Goal: Information Seeking & Learning: Learn about a topic

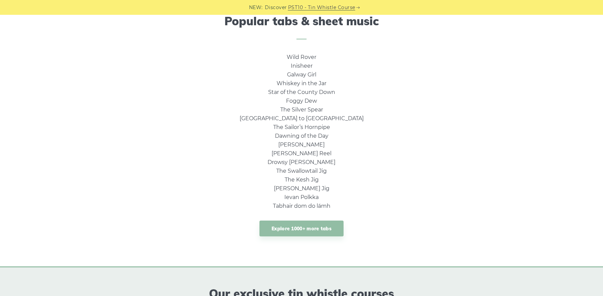
scroll to position [418, 0]
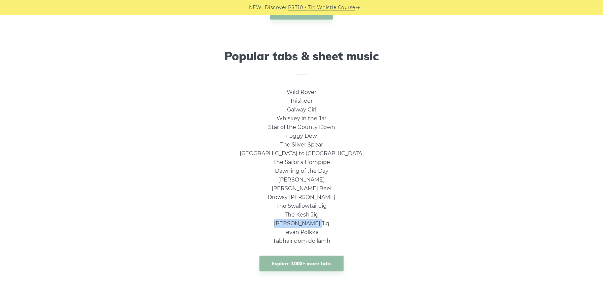
click at [126, 97] on div "Wild Rover Inisheer Galway Girl Whiskey in the Jar Star of the County Down Fogg…" at bounding box center [302, 186] width 396 height 197
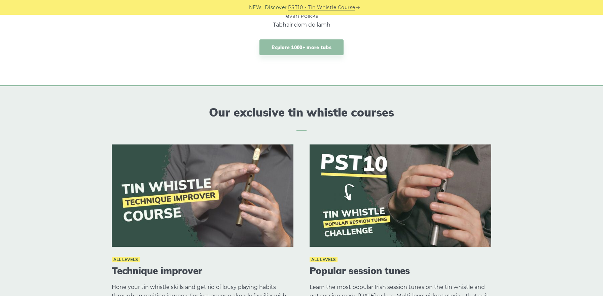
scroll to position [634, 0]
click at [301, 50] on link "Explore 1000+ more tabs" at bounding box center [301, 47] width 84 height 16
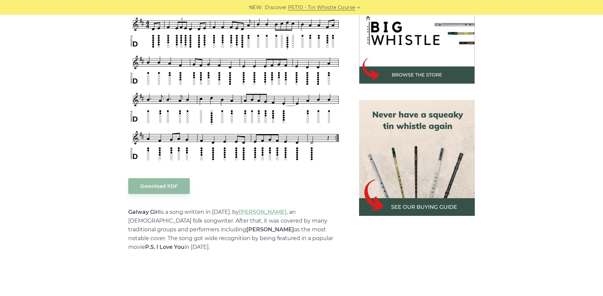
scroll to position [217, 0]
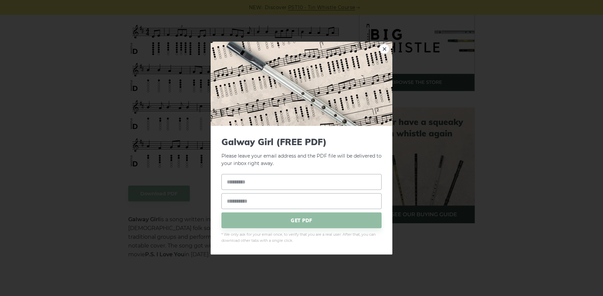
click at [231, 211] on div "GET PDF" at bounding box center [301, 201] width 160 height 54
click at [171, 192] on div "× Galway Girl (FREE PDF) Please leave your email address and the PDF file will …" at bounding box center [301, 148] width 603 height 296
click at [230, 185] on input "text" at bounding box center [301, 182] width 160 height 16
click at [161, 173] on div "× Galway Girl (FREE PDF) Please leave your email address and the PDF file will …" at bounding box center [301, 148] width 603 height 296
click at [384, 47] on link "×" at bounding box center [384, 48] width 10 height 10
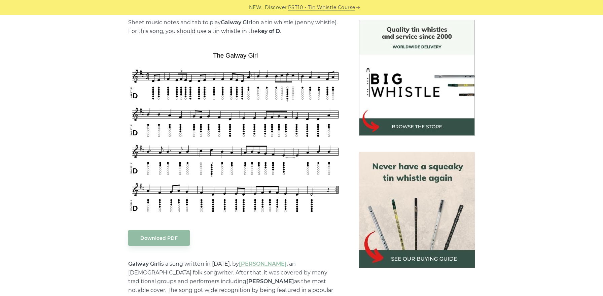
scroll to position [172, 0]
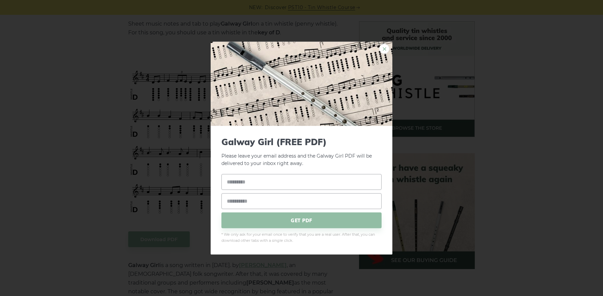
click at [382, 52] on link "×" at bounding box center [384, 48] width 10 height 10
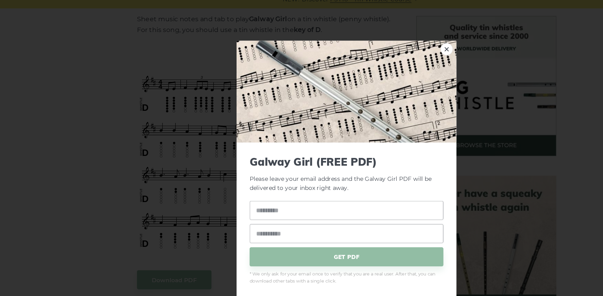
click at [57, 76] on div "× Galway Girl (FREE PDF) Please leave your email address and the Galway Girl PD…" at bounding box center [301, 148] width 603 height 296
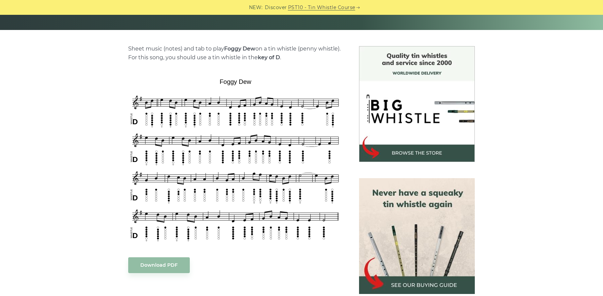
scroll to position [145, 0]
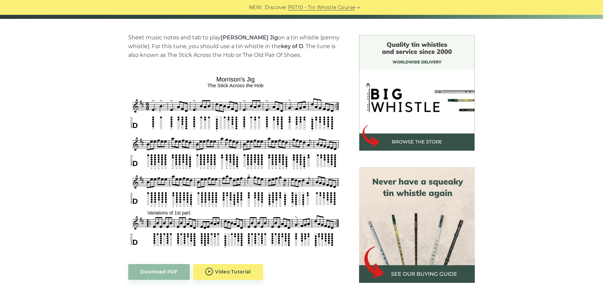
scroll to position [159, 0]
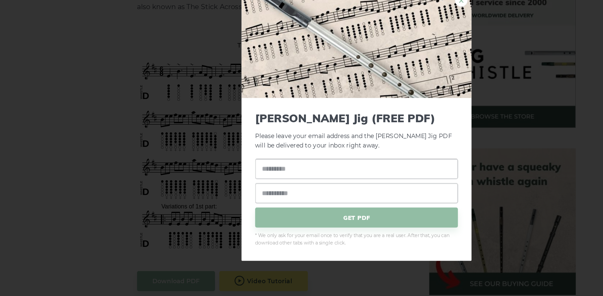
click at [384, 49] on link "×" at bounding box center [384, 48] width 10 height 10
